Goal: Transaction & Acquisition: Obtain resource

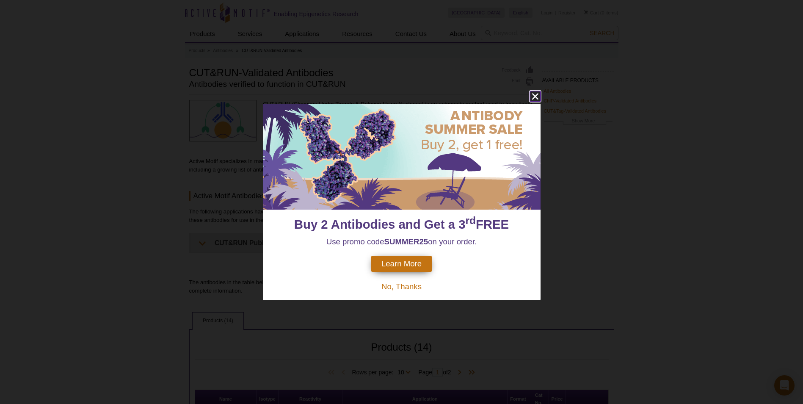
click at [537, 98] on icon "close" at bounding box center [535, 96] width 6 height 6
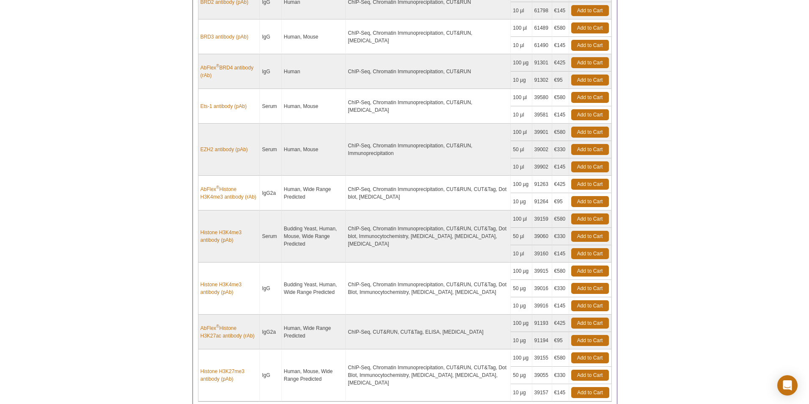
scroll to position [508, 0]
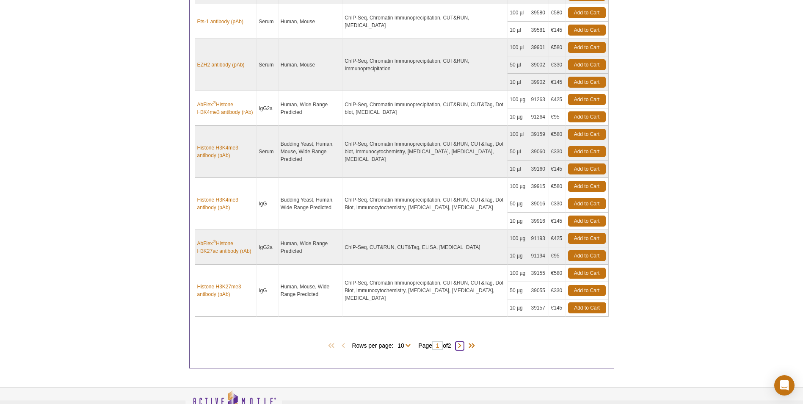
click at [464, 347] on span at bounding box center [460, 346] width 8 height 8
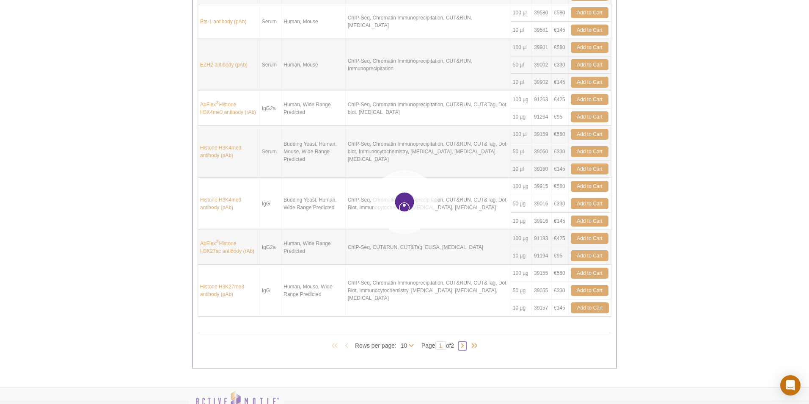
type input "2"
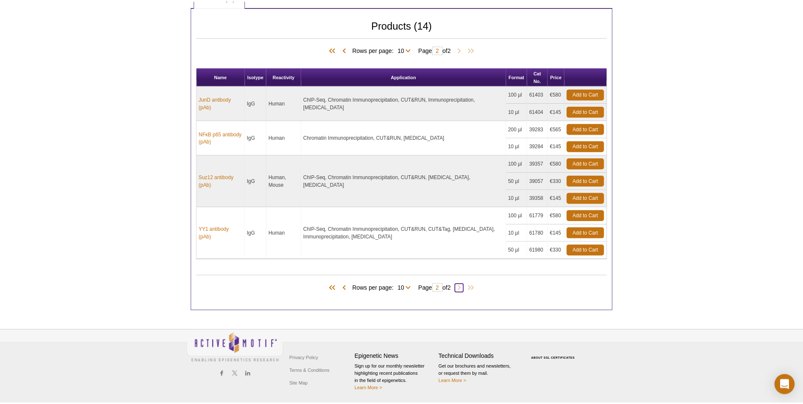
scroll to position [323, 0]
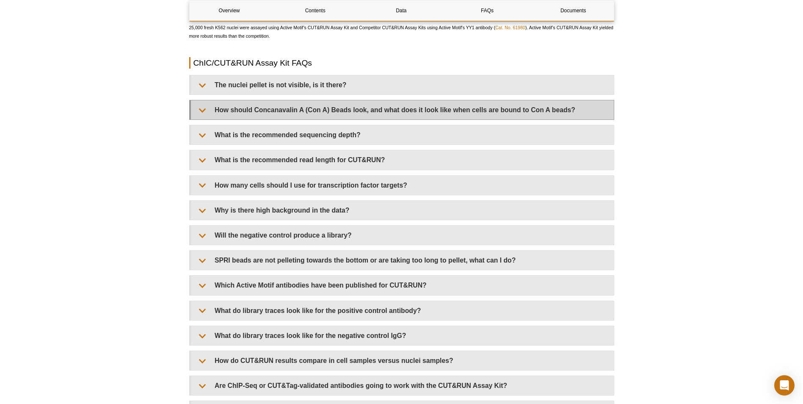
scroll to position [2498, 0]
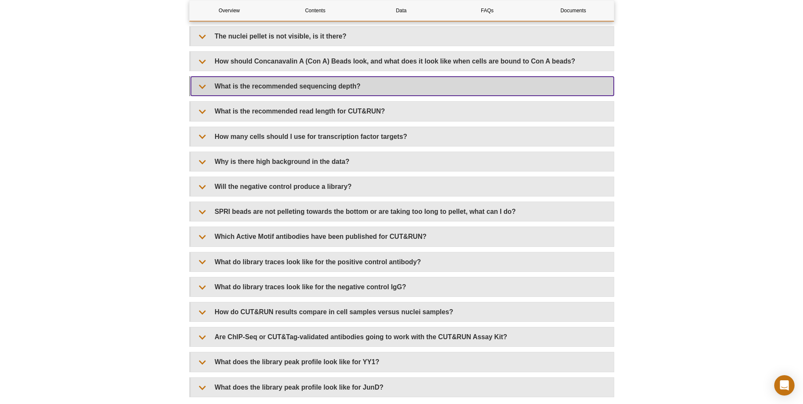
click at [400, 91] on summary "What is the recommended sequencing depth?" at bounding box center [402, 86] width 423 height 19
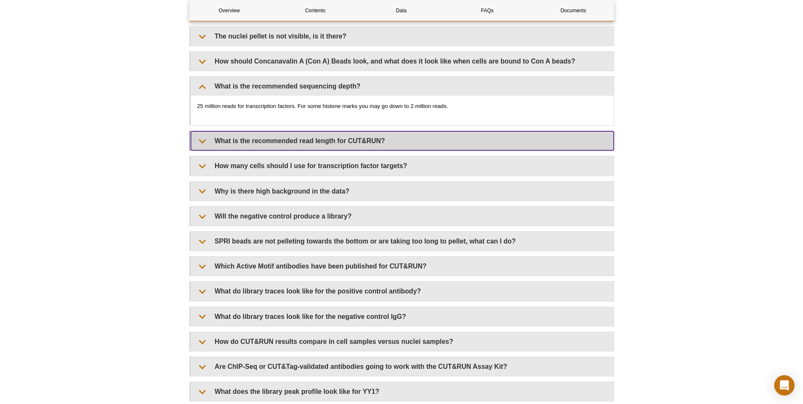
click at [415, 145] on summary "What is the recommended read length for CUT&RUN?" at bounding box center [402, 140] width 423 height 19
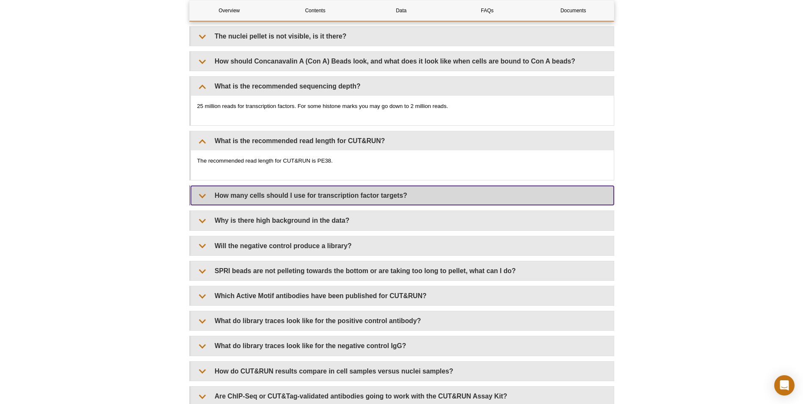
click at [411, 193] on summary "How many cells should I use for transcription factor targets?" at bounding box center [402, 195] width 423 height 19
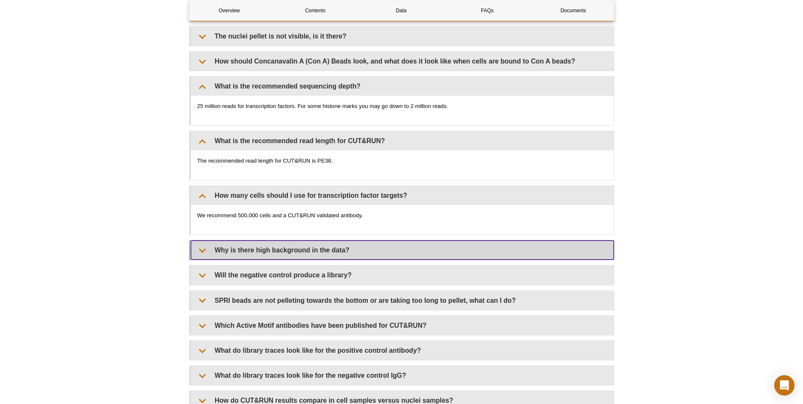
click at [340, 250] on summary "Why is there high background in the data?" at bounding box center [402, 249] width 423 height 19
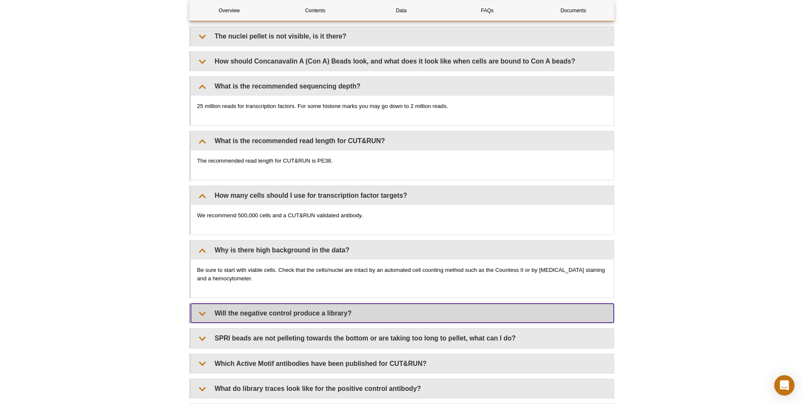
click at [345, 314] on summary "Will the negative control produce a library?" at bounding box center [402, 313] width 423 height 19
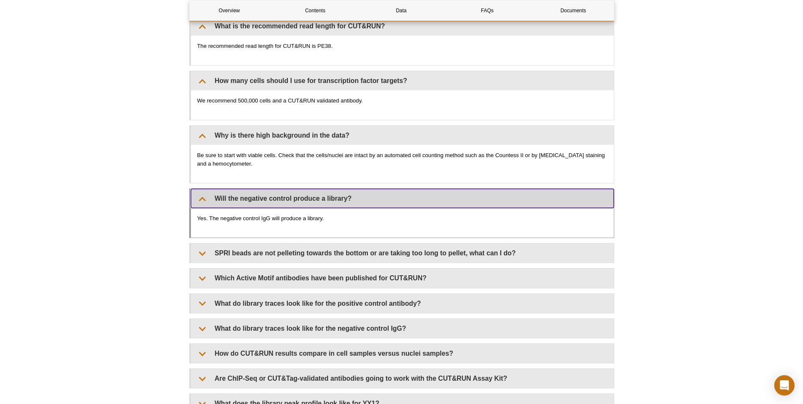
scroll to position [2625, 0]
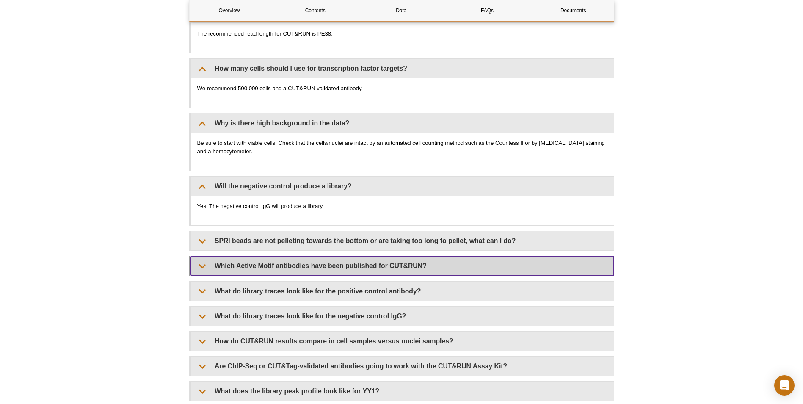
click at [373, 267] on summary "Which Active Motif antibodies have been published for CUT&RUN?" at bounding box center [402, 265] width 423 height 19
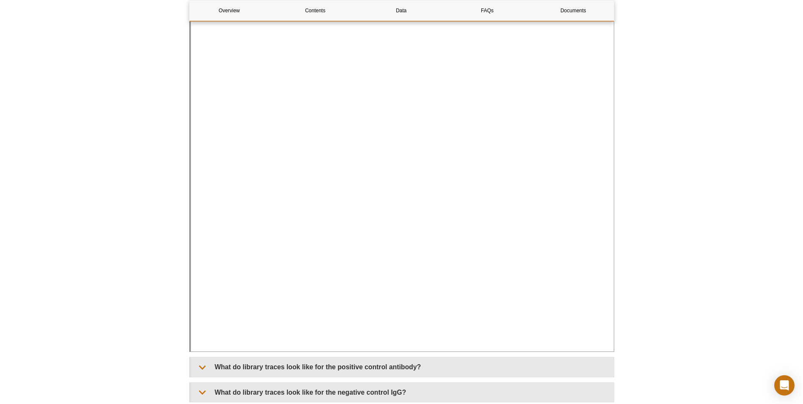
scroll to position [2964, 0]
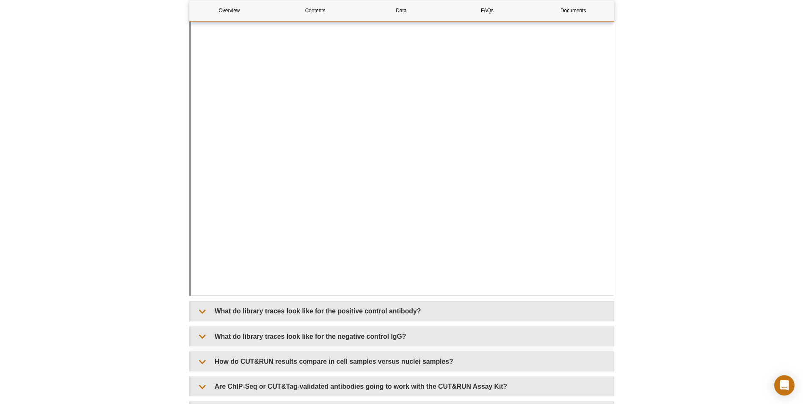
click at [603, 292] on div "The antibodies listed here have been used for CUT&RUN in publications. These ha…" at bounding box center [402, 116] width 423 height 359
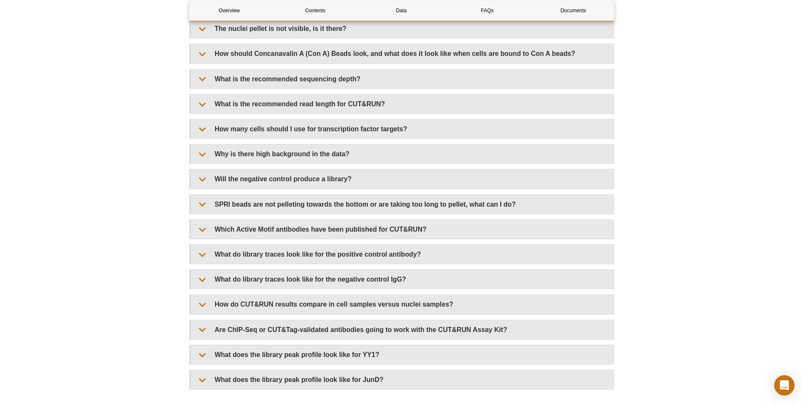
scroll to position [1724, 0]
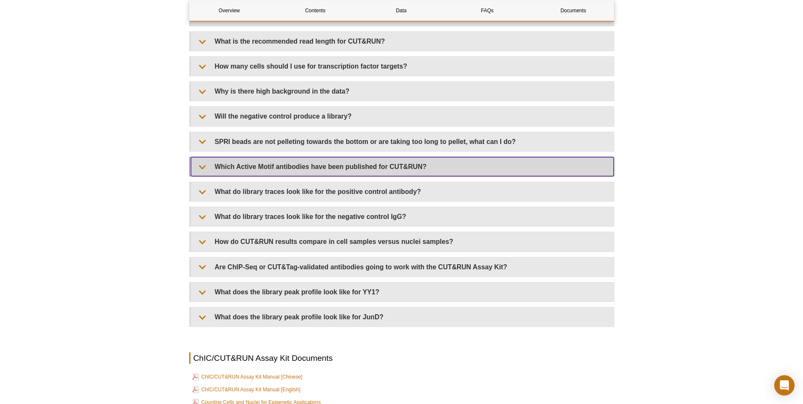
click at [374, 172] on summary "Which Active Motif antibodies have been published for CUT&RUN?" at bounding box center [402, 166] width 423 height 19
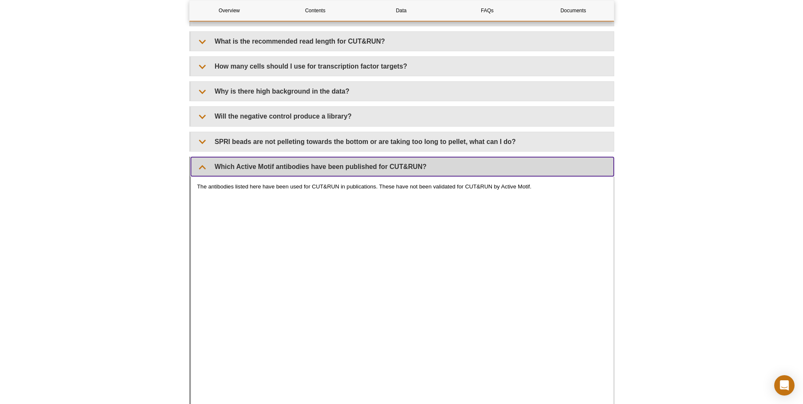
click at [213, 172] on summary "Which Active Motif antibodies have been published for CUT&RUN?" at bounding box center [402, 166] width 423 height 19
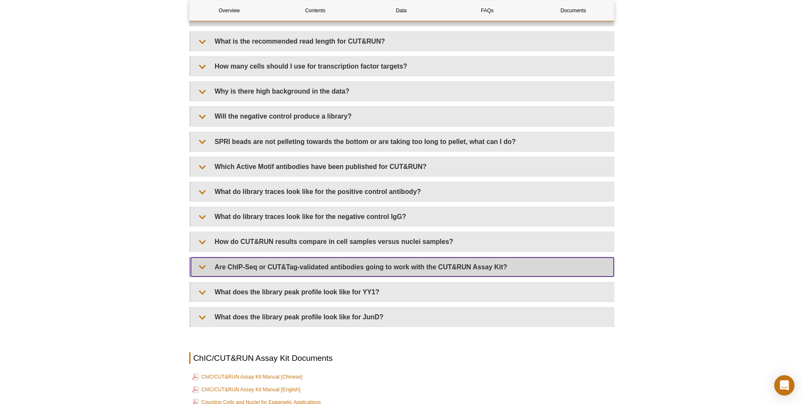
click at [262, 272] on summary "Are ChIP-Seq or CUT&Tag-validated antibodies going to work with the CUT&RUN Ass…" at bounding box center [402, 266] width 423 height 19
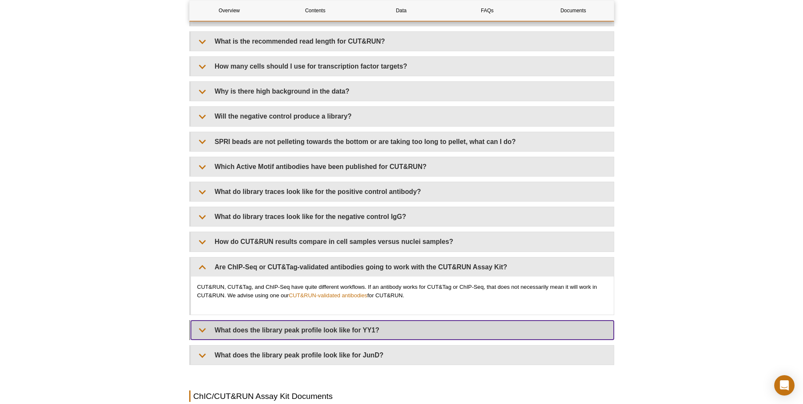
click at [322, 323] on summary "What does the library peak profile look like for YY1?" at bounding box center [402, 329] width 423 height 19
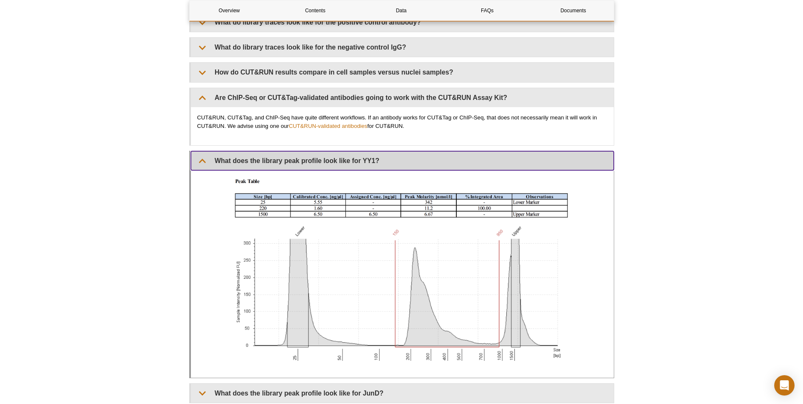
scroll to position [2062, 0]
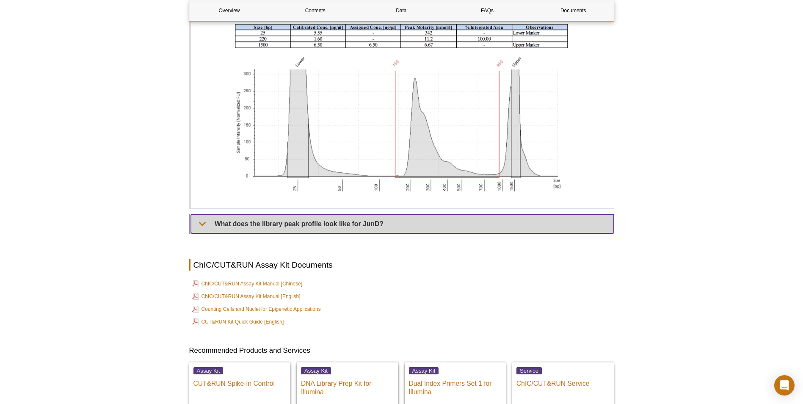
click at [322, 225] on summary "What does the library peak profile look like for JunD?" at bounding box center [402, 223] width 423 height 19
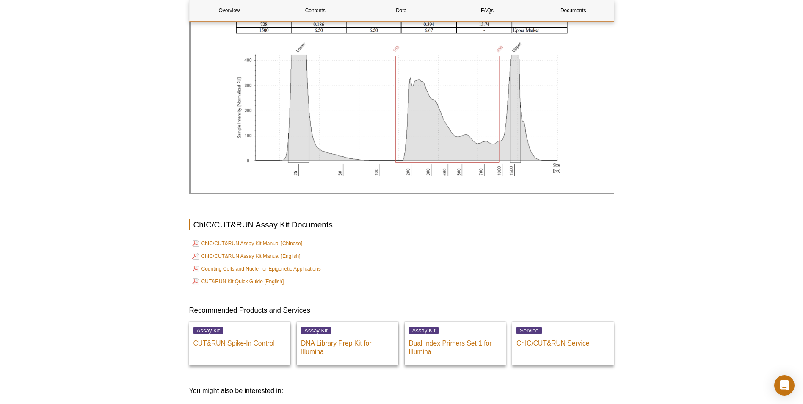
scroll to position [2401, 0]
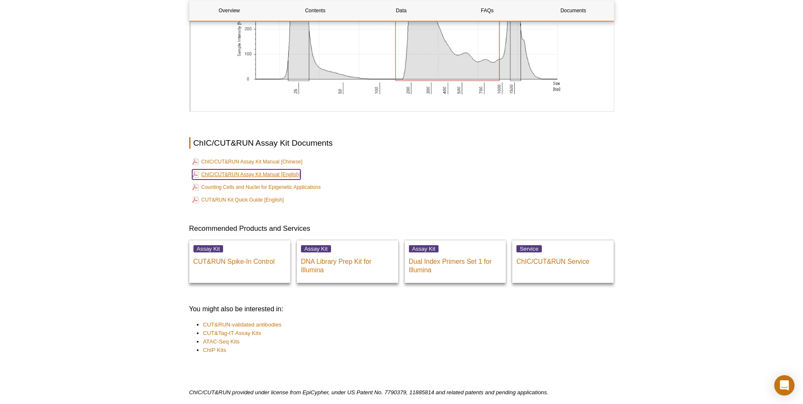
click at [270, 174] on link "ChIC/CUT&RUN Assay Kit Manual [English]" at bounding box center [246, 174] width 108 height 10
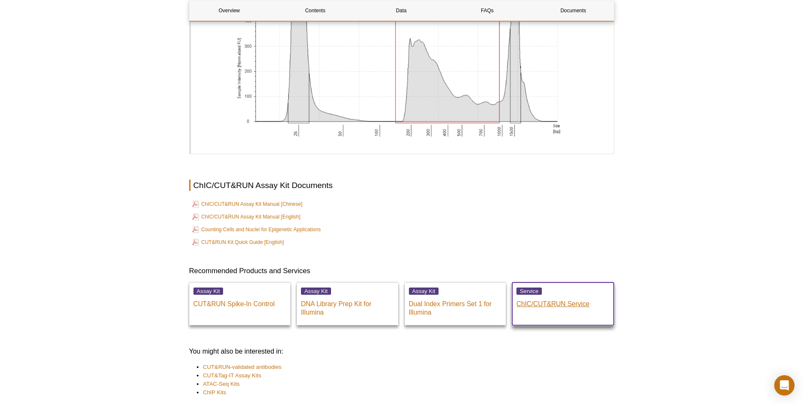
click at [547, 304] on p "ChIC/CUT&RUN Service" at bounding box center [563, 302] width 93 height 13
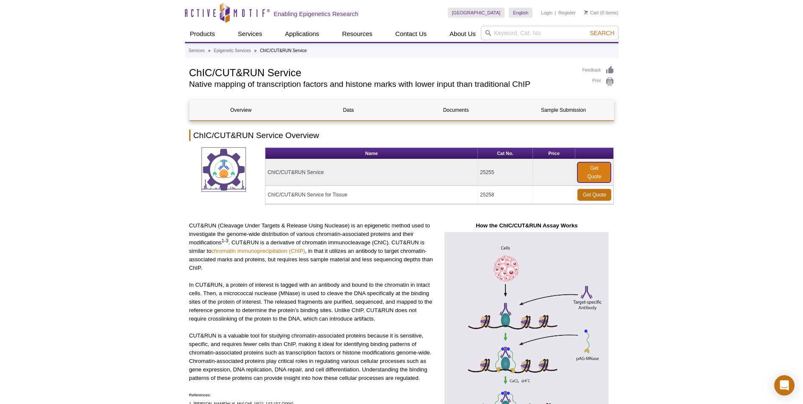
click at [585, 171] on link "Get Quote" at bounding box center [593, 172] width 33 height 20
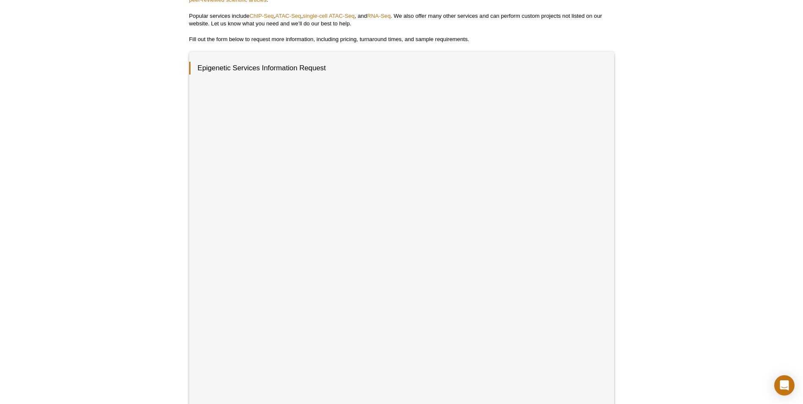
scroll to position [127, 0]
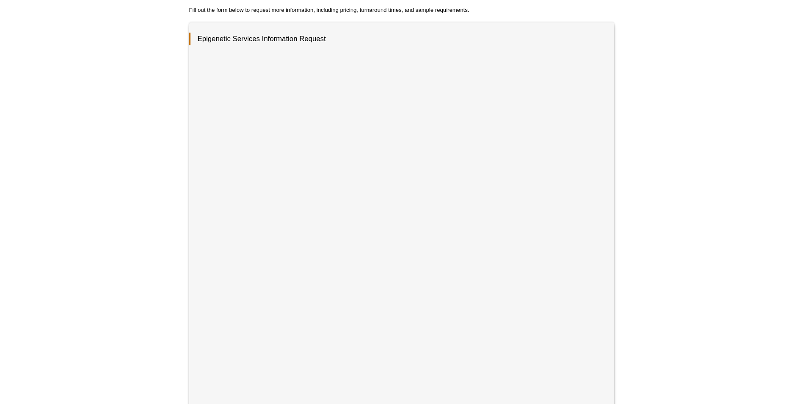
scroll to position [127, 0]
